Goal: Information Seeking & Learning: Learn about a topic

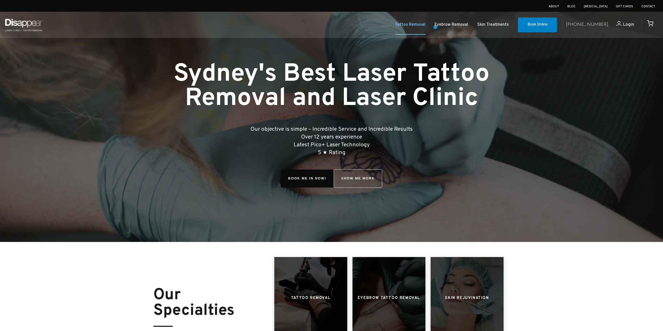
click at [425, 27] on link "Tattoo Removal" at bounding box center [410, 25] width 30 height 8
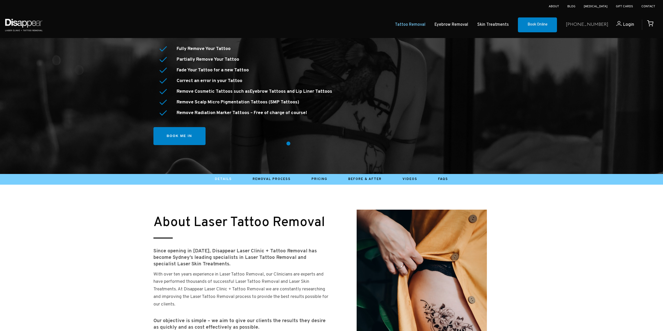
scroll to position [182, 0]
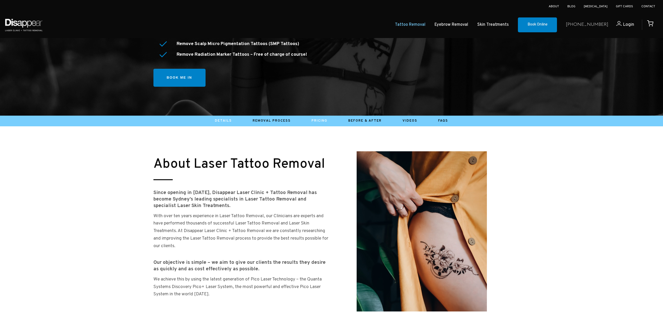
click at [321, 121] on li "Pricing" at bounding box center [319, 121] width 37 height 8
click at [321, 121] on link "Pricing" at bounding box center [319, 121] width 16 height 4
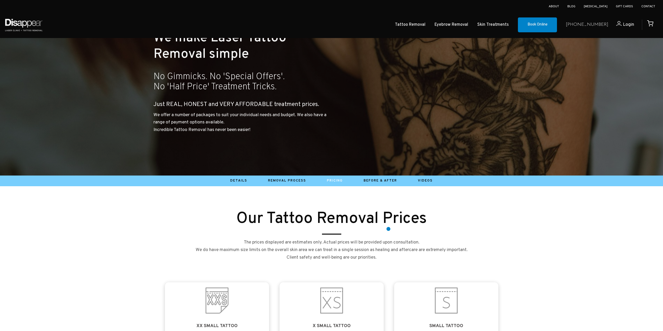
scroll to position [78, 0]
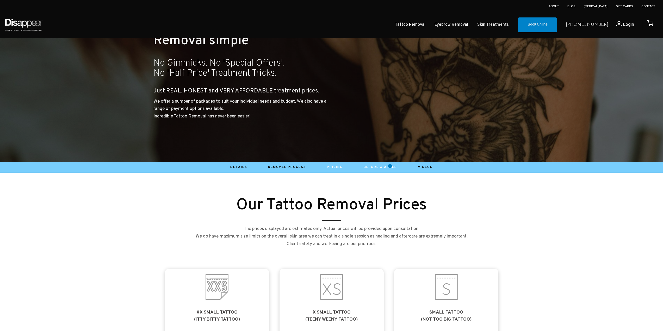
click at [389, 167] on link "Before & After" at bounding box center [380, 167] width 33 height 4
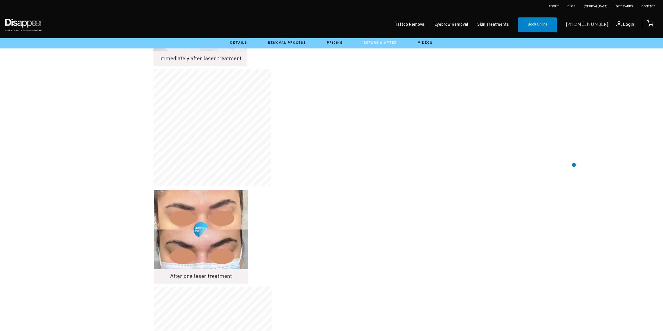
scroll to position [7031, 0]
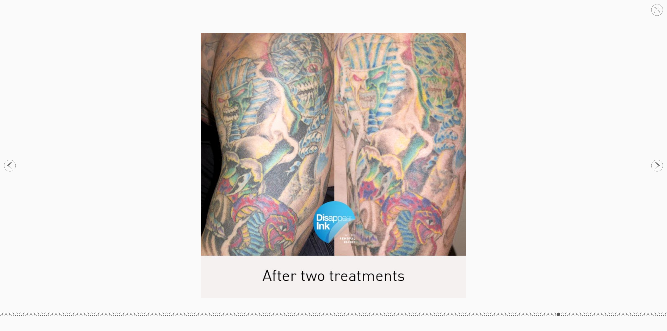
click at [652, 9] on circle at bounding box center [656, 9] width 11 height 11
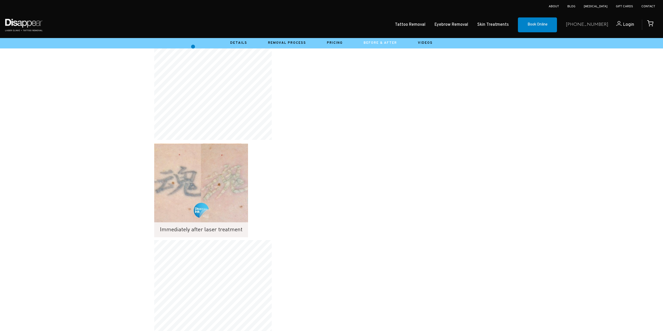
scroll to position [9153, 0]
